Goal: Check status: Check status

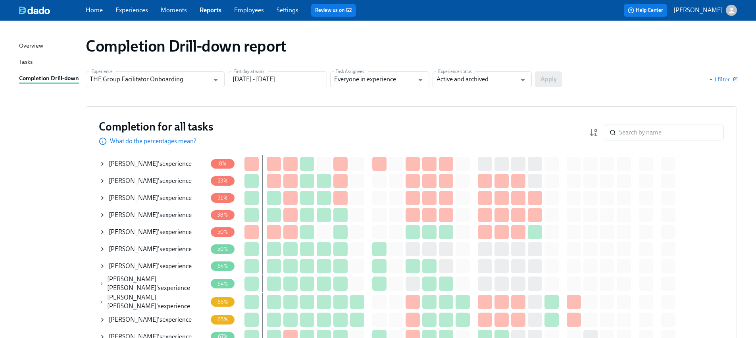
click at [138, 250] on span "[PERSON_NAME]" at bounding box center [133, 249] width 49 height 8
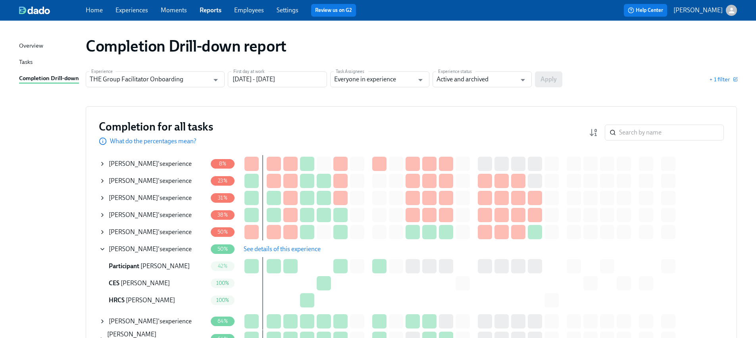
click at [291, 247] on span "See details of this experience" at bounding box center [282, 249] width 77 height 8
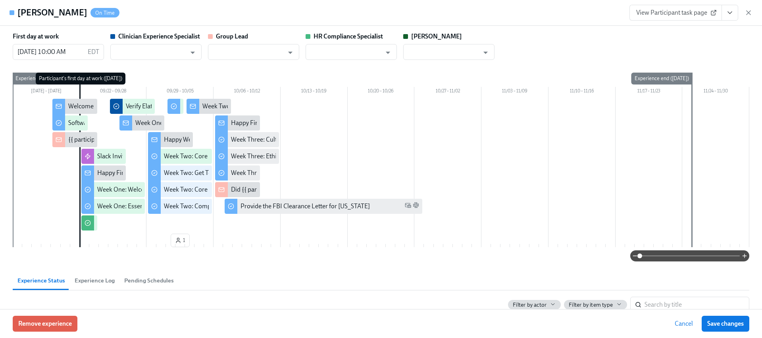
type input "Maggie Greenawalt"
type input "Bria Brown"
type input "[PERSON_NAME]"
type input "Paige Eber"
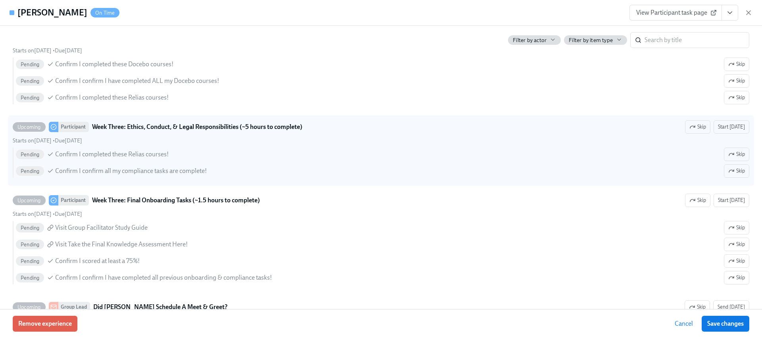
scroll to position [1682, 0]
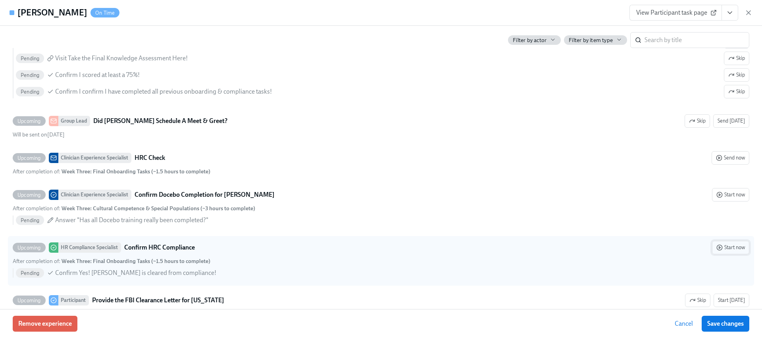
click at [727, 252] on button "Start now" at bounding box center [730, 247] width 37 height 13
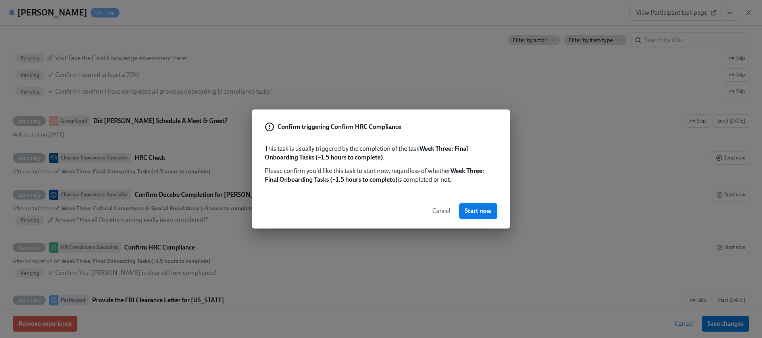
click at [477, 213] on span "Start now" at bounding box center [478, 211] width 27 height 8
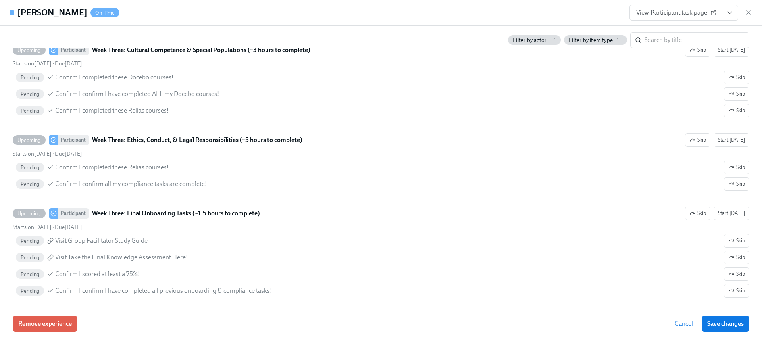
drag, startPoint x: 726, startPoint y: 11, endPoint x: 721, endPoint y: 16, distance: 7.0
click at [726, 12] on icon "View task page" at bounding box center [730, 13] width 8 height 8
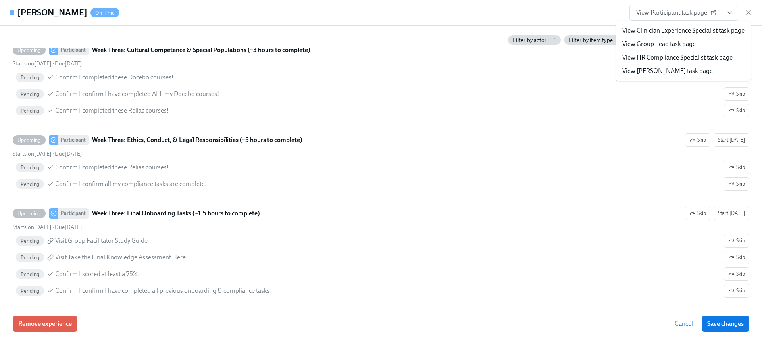
click at [665, 60] on link "View HR Compliance Specialist task page" at bounding box center [677, 57] width 110 height 9
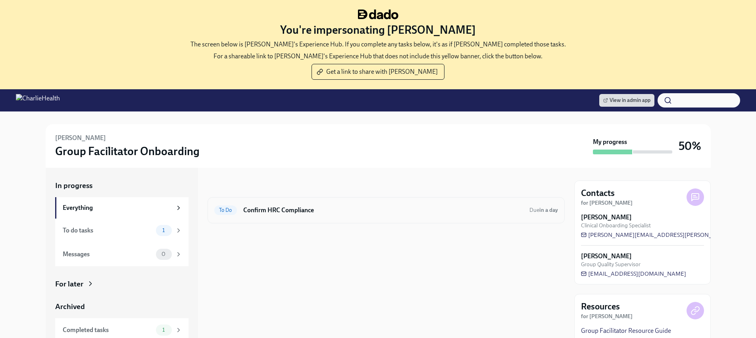
click at [305, 216] on div "To Do Confirm HRC Compliance Due in a day" at bounding box center [386, 210] width 344 height 13
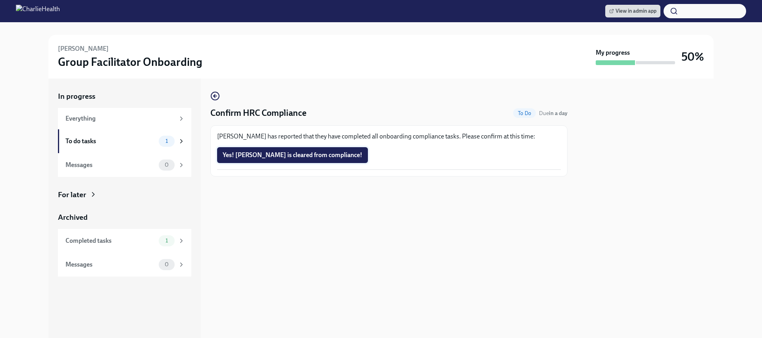
click at [298, 154] on span "Yes! Linda is cleared from compliance!" at bounding box center [293, 155] width 140 height 8
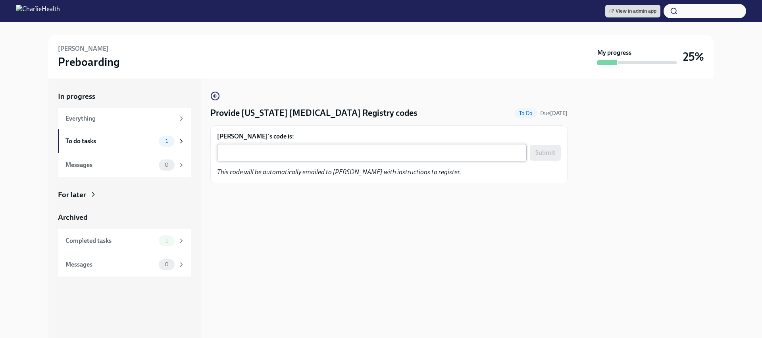
drag, startPoint x: 321, startPoint y: 149, endPoint x: 335, endPoint y: 146, distance: 13.9
click at [322, 149] on textarea "Isa Iboko's code is:" at bounding box center [372, 153] width 300 height 10
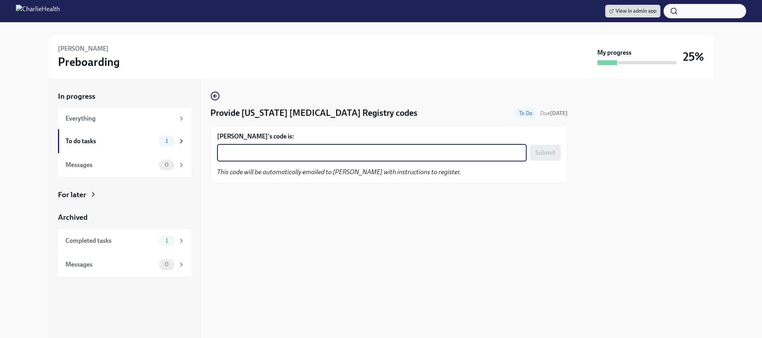
paste textarea "QRIWBL3APKWT"
type textarea "QRIWBL3APKWT"
click at [545, 152] on span "Submit" at bounding box center [545, 153] width 20 height 8
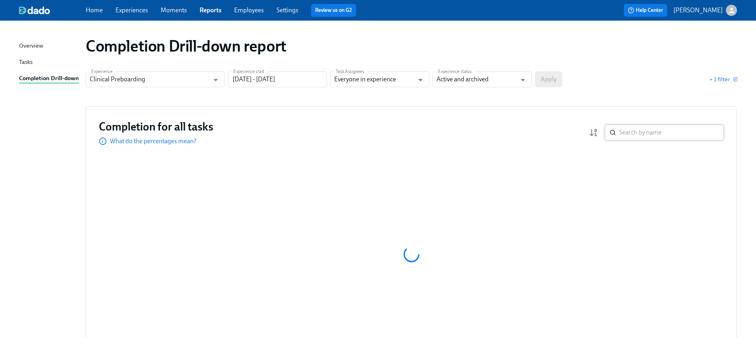
click at [640, 135] on input "search" at bounding box center [671, 133] width 105 height 16
type input "[PERSON_NAME]"
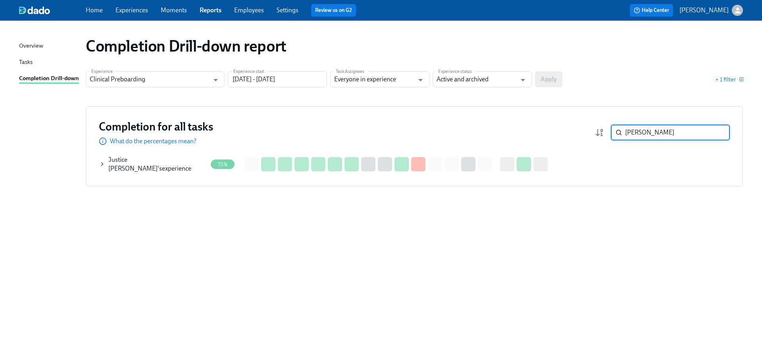
click at [103, 163] on icon at bounding box center [103, 164] width 2 height 3
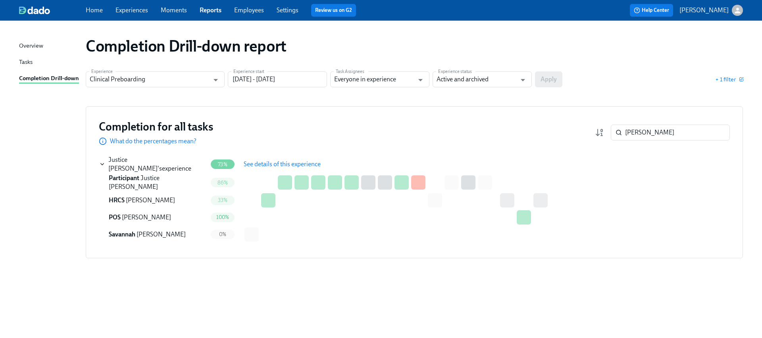
click at [269, 169] on button "See details of this experience" at bounding box center [282, 164] width 88 height 16
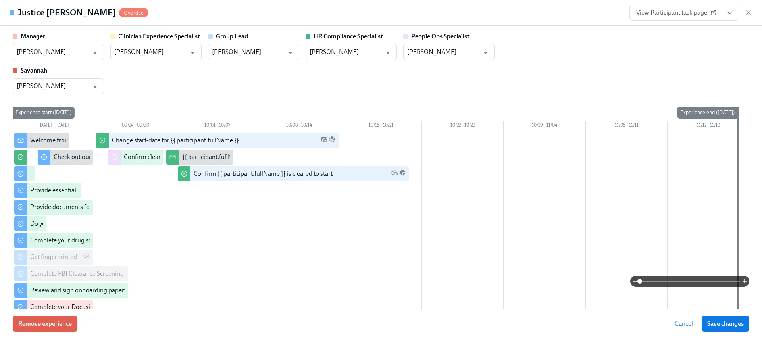
click at [727, 13] on icon "View task page" at bounding box center [730, 13] width 8 height 8
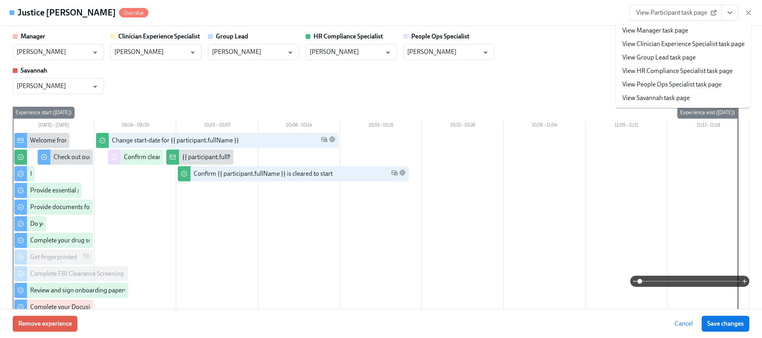
click at [654, 69] on link "View HR Compliance Specialist task page" at bounding box center [677, 71] width 110 height 9
